Goal: Transaction & Acquisition: Purchase product/service

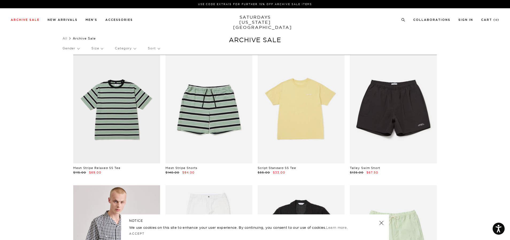
click at [97, 47] on p "Size" at bounding box center [97, 48] width 12 height 12
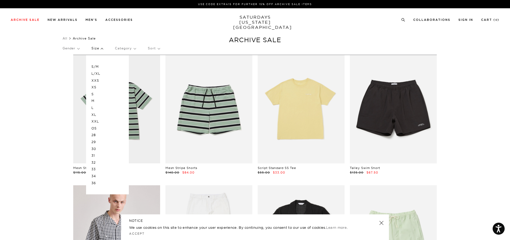
click at [95, 100] on p "M" at bounding box center [107, 101] width 32 height 7
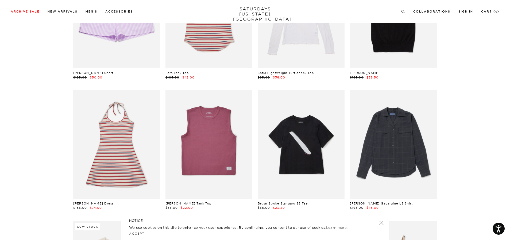
scroll to position [4065, 0]
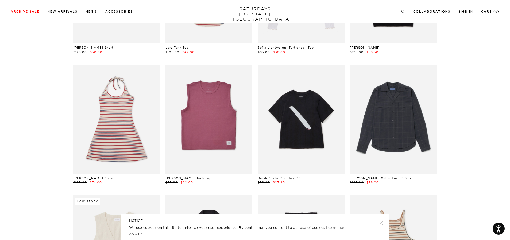
click at [189, 177] on link "[PERSON_NAME] Tank Top" at bounding box center [189, 179] width 46 height 4
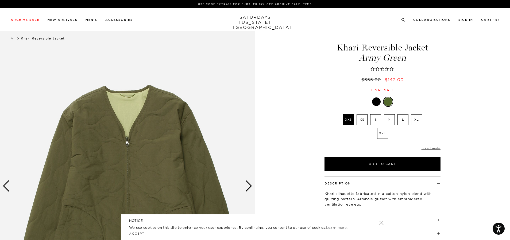
click at [387, 120] on label "M" at bounding box center [389, 119] width 11 height 11
click at [0, 0] on input "M" at bounding box center [0, 0] width 0 height 0
click at [252, 190] on div "Next slide" at bounding box center [248, 187] width 7 height 12
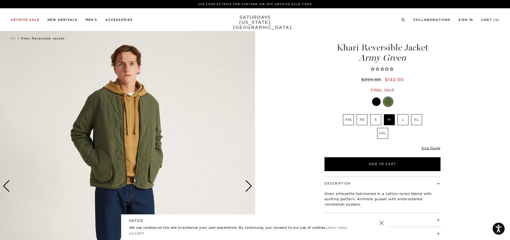
click at [252, 190] on div "Next slide" at bounding box center [248, 187] width 7 height 12
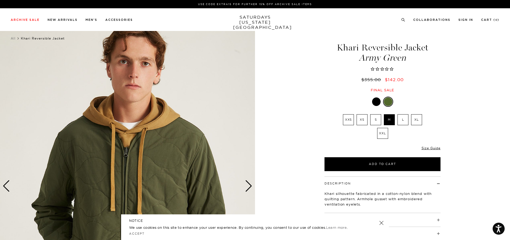
click at [252, 190] on div "Next slide" at bounding box center [248, 187] width 7 height 12
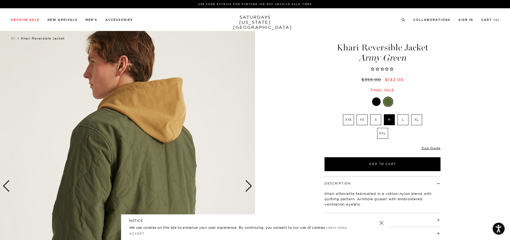
click at [252, 190] on div "Next slide" at bounding box center [248, 187] width 7 height 12
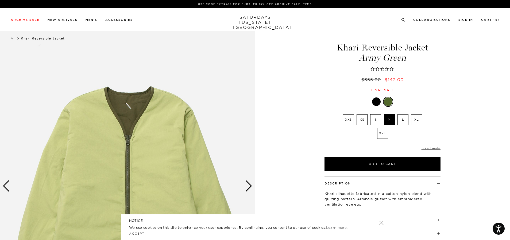
click at [252, 190] on div "Next slide" at bounding box center [248, 187] width 7 height 12
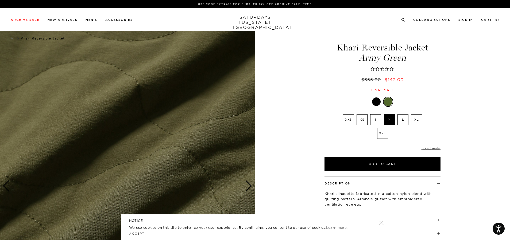
click at [252, 190] on div "Next slide" at bounding box center [248, 187] width 7 height 12
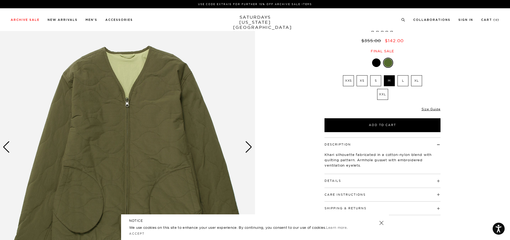
scroll to position [107, 0]
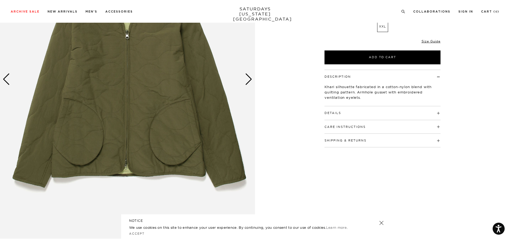
click at [339, 113] on button "Details" at bounding box center [333, 113] width 17 height 3
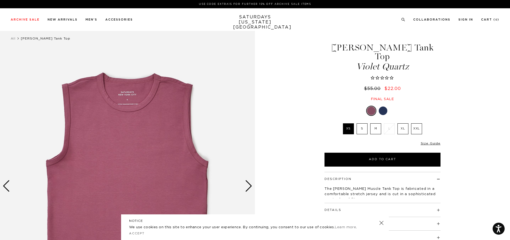
click at [384, 107] on div at bounding box center [383, 111] width 9 height 9
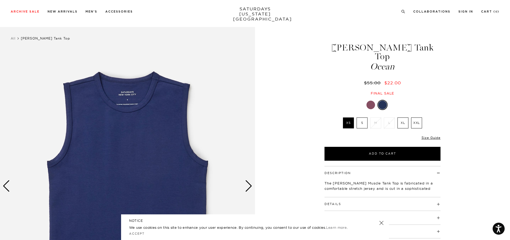
scroll to position [53, 0]
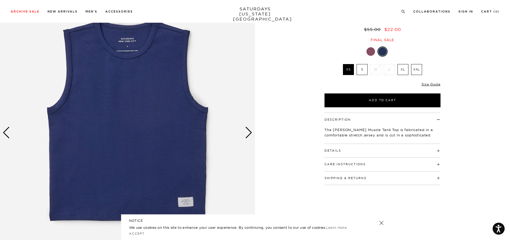
click at [285, 206] on div "1 / 4 Martha Muscle Tank Top Ocean" at bounding box center [255, 133] width 510 height 319
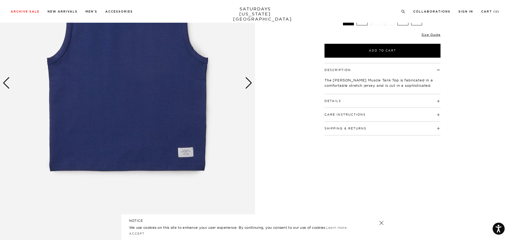
scroll to position [107, 0]
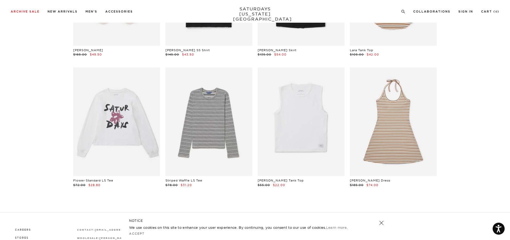
scroll to position [4333, 0]
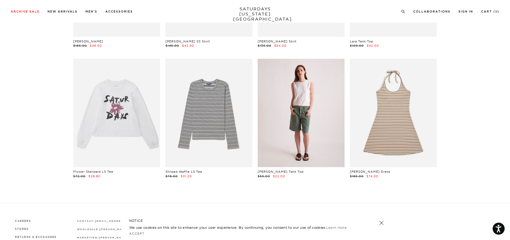
click at [287, 108] on link at bounding box center [301, 113] width 87 height 109
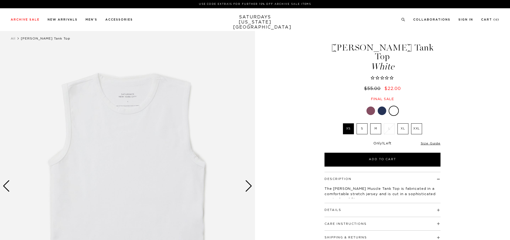
click at [405, 124] on label "XL" at bounding box center [403, 129] width 11 height 11
click at [0, 0] on input "XL" at bounding box center [0, 0] width 0 height 0
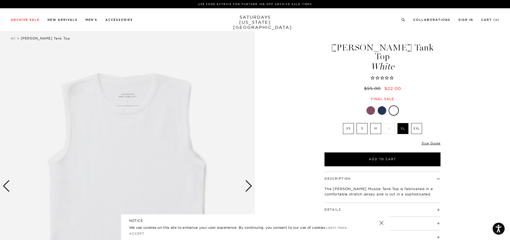
click at [380, 106] on div at bounding box center [382, 110] width 9 height 9
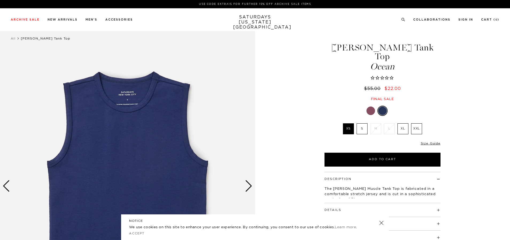
click at [374, 107] on div at bounding box center [371, 111] width 9 height 9
